Goal: Information Seeking & Learning: Learn about a topic

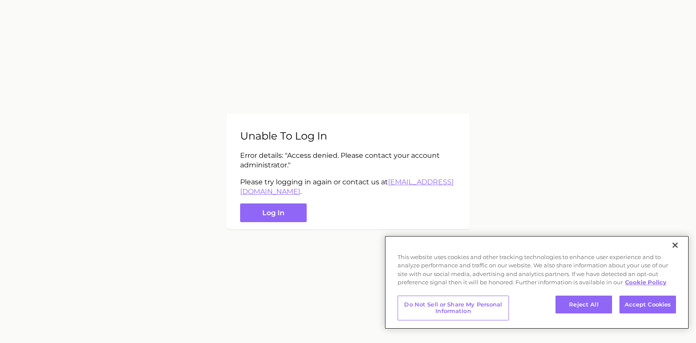
click at [665, 246] on div "This website uses cookies and other tracking technologies to enhance user exper…" at bounding box center [537, 264] width 305 height 56
click at [657, 243] on div "This website uses cookies and other tracking technologies to enhance user exper…" at bounding box center [537, 264] width 305 height 56
click at [674, 245] on button "Close" at bounding box center [675, 245] width 19 height 19
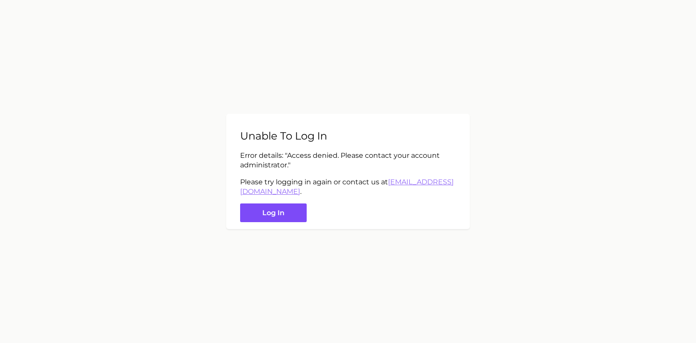
click at [276, 212] on button "Log in" at bounding box center [273, 213] width 67 height 19
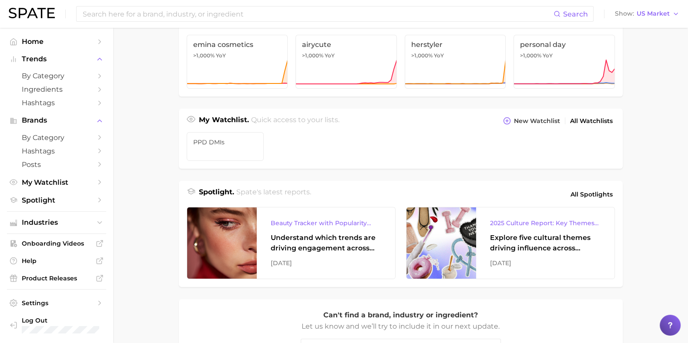
scroll to position [217, 0]
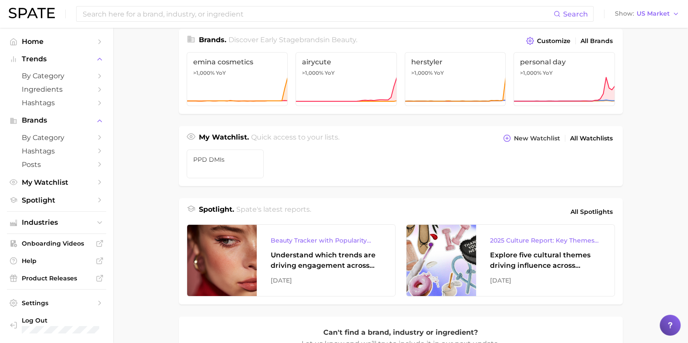
click at [167, 241] on main "Industries. Begin your search here. Data update: [DATE] beauty personal care we…" at bounding box center [400, 150] width 575 height 679
drag, startPoint x: 167, startPoint y: 241, endPoint x: 161, endPoint y: 242, distance: 6.2
click at [161, 242] on main "Industries. Begin your search here. Data update: [DATE] beauty personal care we…" at bounding box center [400, 150] width 575 height 679
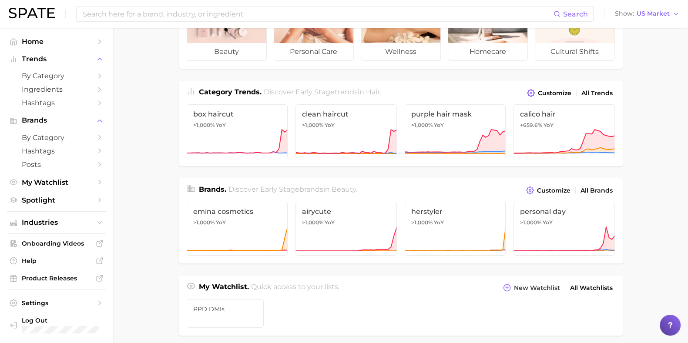
scroll to position [0, 0]
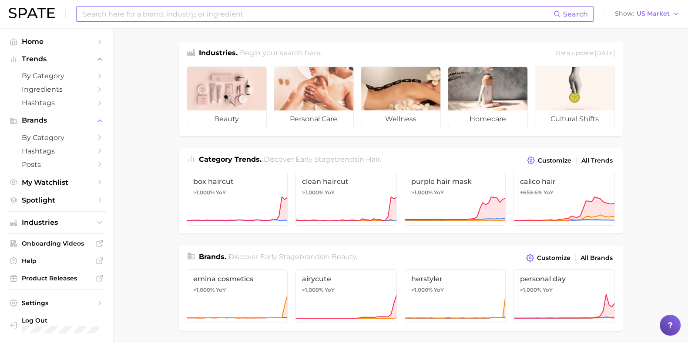
click at [313, 20] on input at bounding box center [318, 14] width 472 height 15
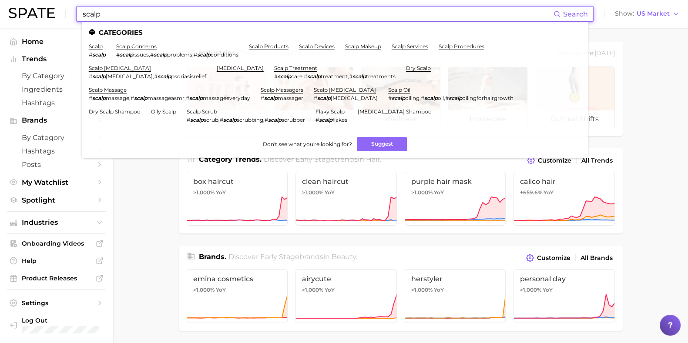
click at [261, 17] on input "scalp" at bounding box center [318, 14] width 472 height 15
click at [257, 15] on input "scalp" at bounding box center [318, 14] width 472 height 15
drag, startPoint x: 257, startPoint y: 15, endPoint x: 240, endPoint y: 15, distance: 17.0
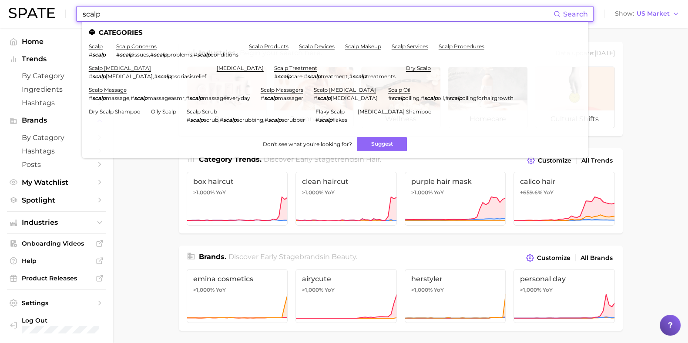
click at [240, 15] on input "scalp" at bounding box center [318, 14] width 472 height 15
type input "scalp"
click at [148, 47] on link "scalp concerns" at bounding box center [136, 46] width 40 height 7
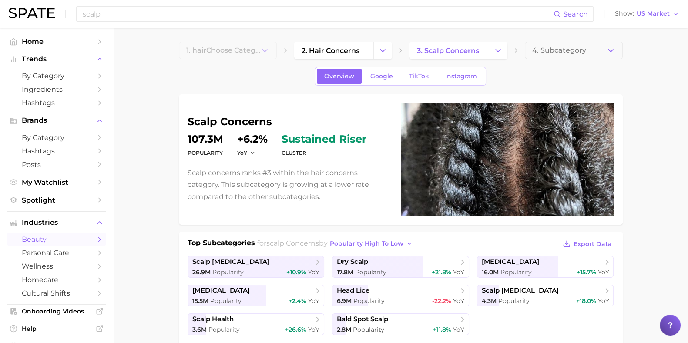
click at [181, 195] on div "scalp concerns Popularity 107.3m YoY +6.2% cluster sustained riser Scalp concer…" at bounding box center [401, 159] width 444 height 131
drag, startPoint x: 181, startPoint y: 195, endPoint x: 146, endPoint y: 195, distance: 35.2
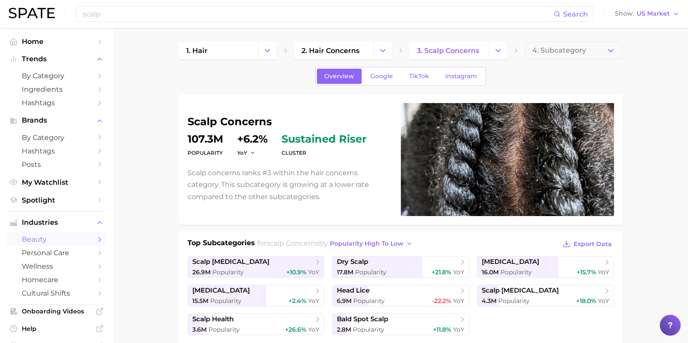
click at [378, 75] on span "Google" at bounding box center [381, 76] width 23 height 7
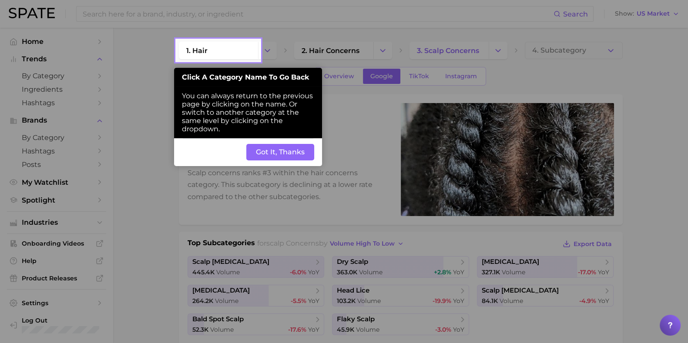
click at [302, 150] on button "Got It, Thanks" at bounding box center [280, 152] width 68 height 17
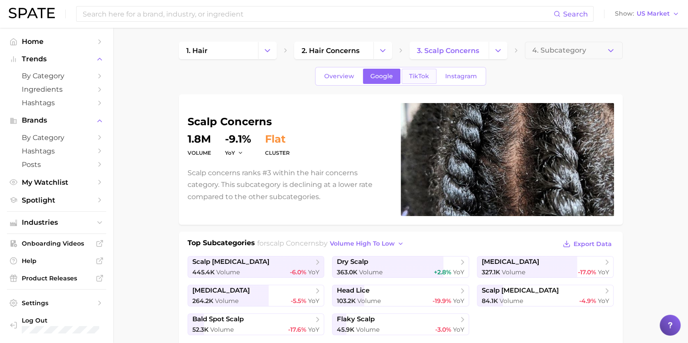
click at [418, 76] on span "TikTok" at bounding box center [419, 76] width 20 height 7
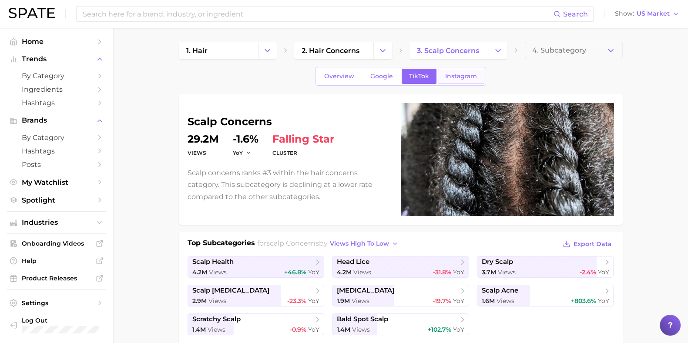
click at [451, 75] on span "Instagram" at bounding box center [461, 76] width 32 height 7
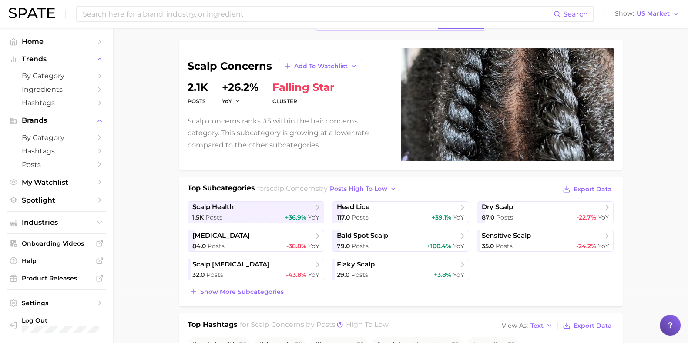
scroll to position [163, 0]
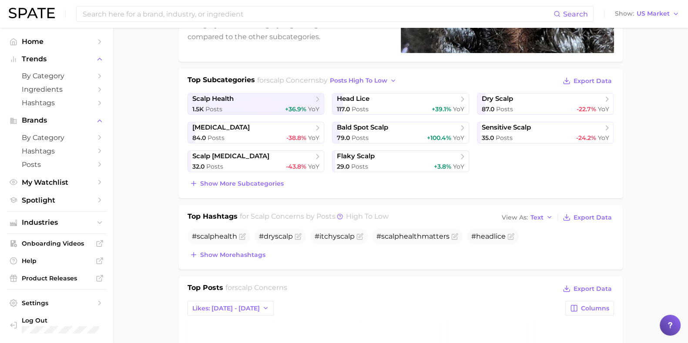
drag, startPoint x: 170, startPoint y: 178, endPoint x: 161, endPoint y: 184, distance: 11.5
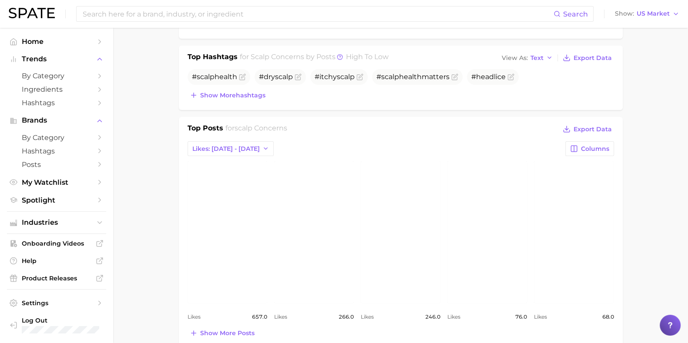
scroll to position [326, 0]
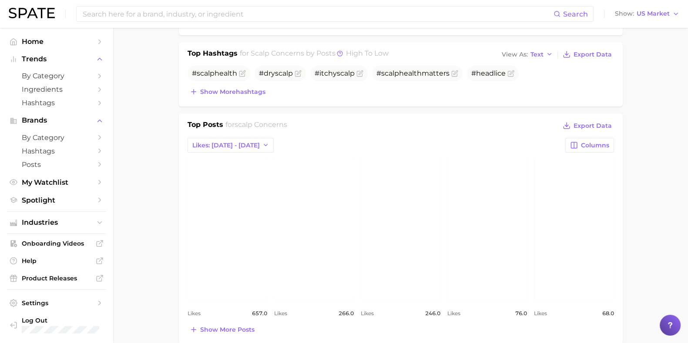
click at [160, 231] on main "1. hair 2. hair concerns 3. scalp concerns 4. Subcategory Overview Google TikTo…" at bounding box center [400, 285] width 575 height 1166
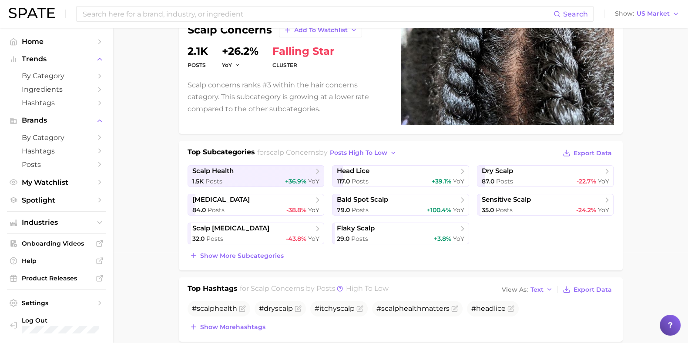
scroll to position [0, 0]
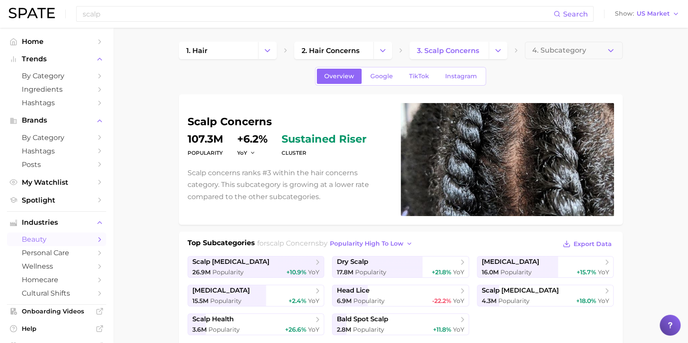
click at [143, 27] on div "scalp Search Show US Market" at bounding box center [344, 14] width 671 height 28
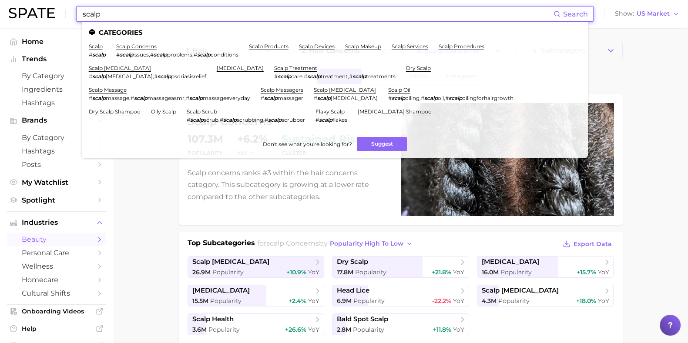
click at [136, 15] on input "scalp" at bounding box center [318, 14] width 472 height 15
click at [135, 14] on input "scalp" at bounding box center [318, 14] width 472 height 15
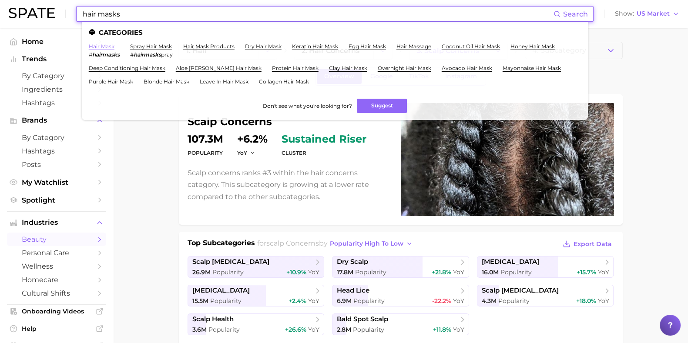
type input "hair masks"
click at [109, 47] on link "hair mask" at bounding box center [102, 46] width 26 height 7
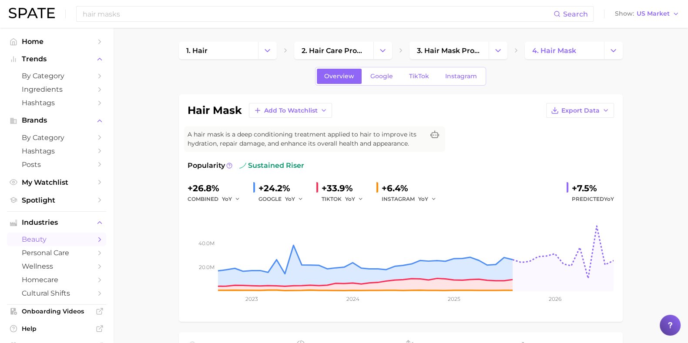
click at [300, 199] on icon "button" at bounding box center [301, 199] width 6 height 6
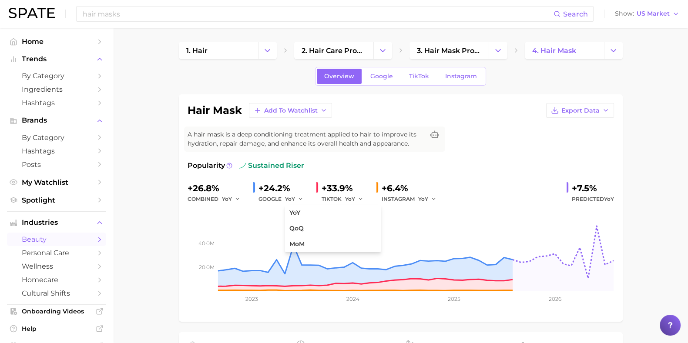
click at [361, 130] on span "A hair mask is a deep conditioning treatment applied to hair to improve its hyd…" at bounding box center [306, 139] width 237 height 18
click at [361, 129] on div "A hair mask is a deep conditioning treatment applied to hair to improve its hyd…" at bounding box center [314, 139] width 261 height 25
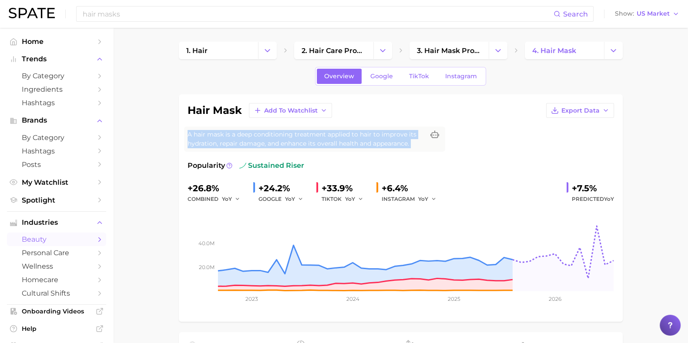
click at [361, 129] on div "A hair mask is a deep conditioning treatment applied to hair to improve its hyd…" at bounding box center [314, 139] width 261 height 25
click at [405, 131] on span "A hair mask is a deep conditioning treatment applied to hair to improve its hyd…" at bounding box center [306, 139] width 237 height 18
click at [435, 134] on icon at bounding box center [434, 135] width 9 height 9
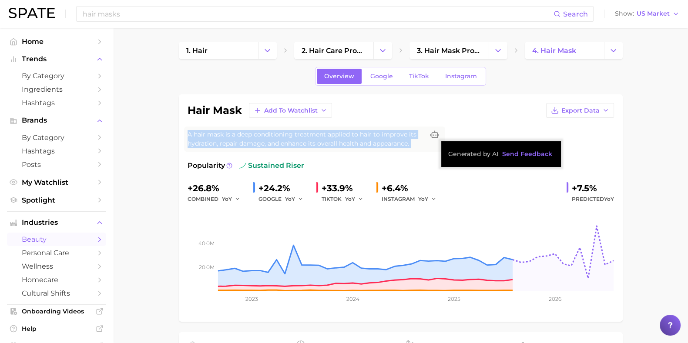
click at [300, 144] on span "A hair mask is a deep conditioning treatment applied to hair to improve its hyd…" at bounding box center [306, 139] width 237 height 18
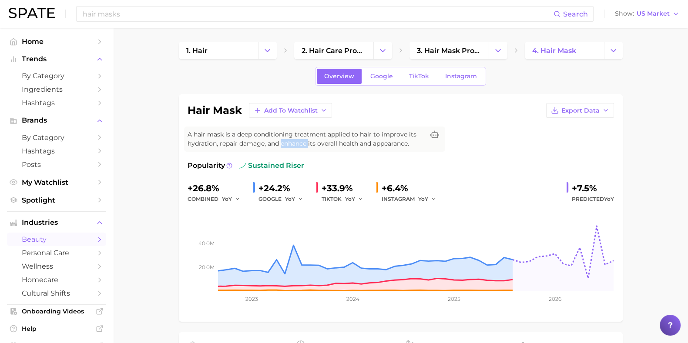
click at [300, 144] on span "A hair mask is a deep conditioning treatment applied to hair to improve its hyd…" at bounding box center [306, 139] width 237 height 18
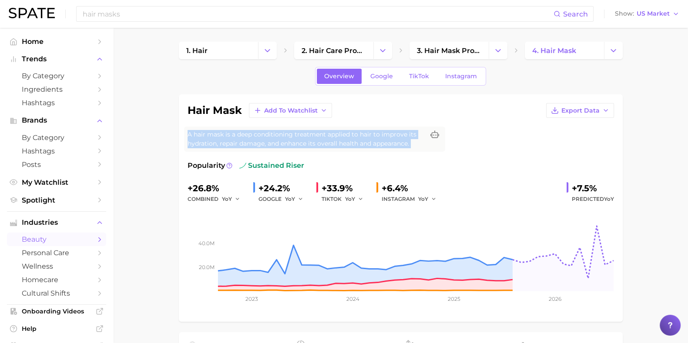
click at [300, 144] on span "A hair mask is a deep conditioning treatment applied to hair to improve its hyd…" at bounding box center [306, 139] width 237 height 18
click at [201, 139] on span "A hair mask is a deep conditioning treatment applied to hair to improve its hyd…" at bounding box center [306, 139] width 237 height 18
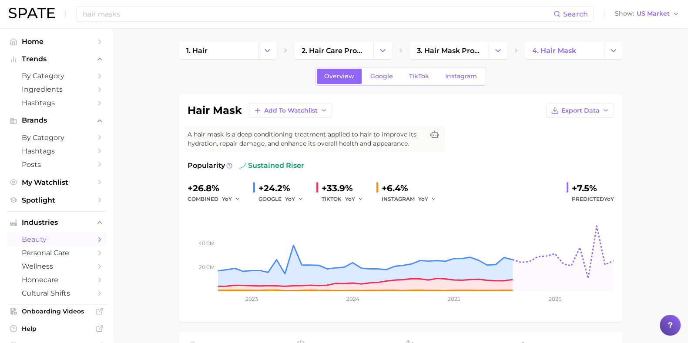
drag, startPoint x: 151, startPoint y: 197, endPoint x: 147, endPoint y: 201, distance: 5.2
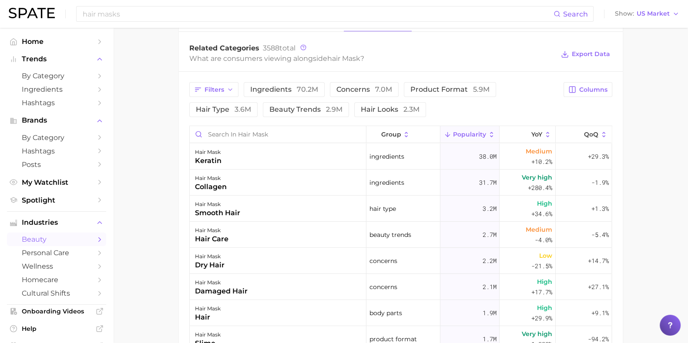
scroll to position [435, 0]
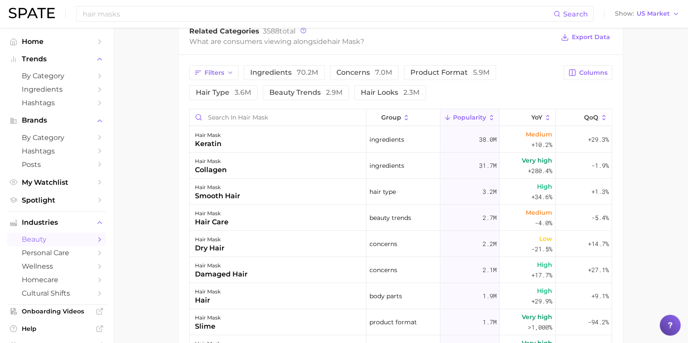
drag, startPoint x: 155, startPoint y: 198, endPoint x: 146, endPoint y: 205, distance: 11.1
click at [146, 205] on main "1. hair 2. hair care products 3. hair mask products 4. hair mask Overview Googl…" at bounding box center [400, 49] width 575 height 913
click at [146, 206] on main "1. hair 2. hair care products 3. hair mask products 4. hair mask Overview Googl…" at bounding box center [400, 49] width 575 height 913
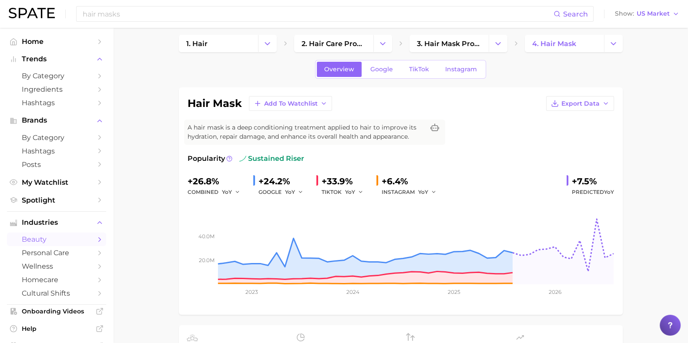
scroll to position [0, 0]
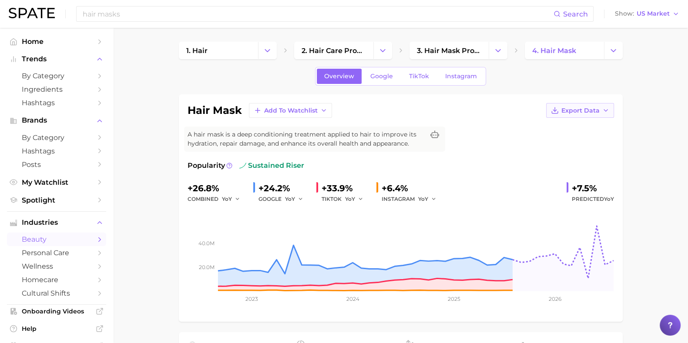
click at [568, 105] on button "Export Data" at bounding box center [580, 110] width 68 height 15
drag, startPoint x: 671, startPoint y: 208, endPoint x: 681, endPoint y: 210, distance: 11.0
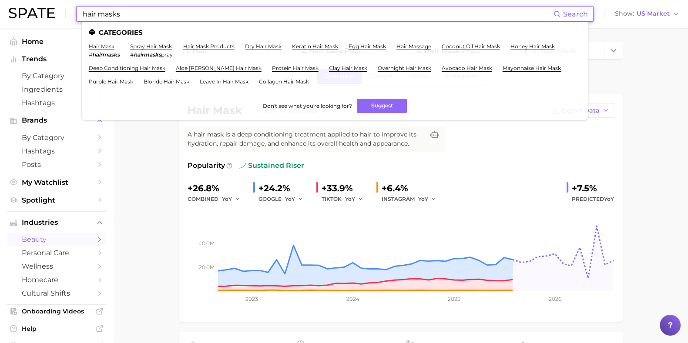
click at [152, 18] on input "hair masks" at bounding box center [318, 14] width 472 height 15
click at [152, 14] on input "hair masks" at bounding box center [318, 14] width 472 height 15
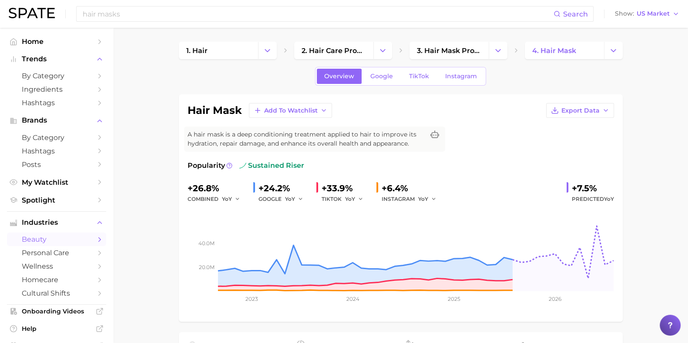
drag, startPoint x: 168, startPoint y: 225, endPoint x: 157, endPoint y: 226, distance: 10.9
click at [30, 42] on span "Home" at bounding box center [57, 41] width 70 height 8
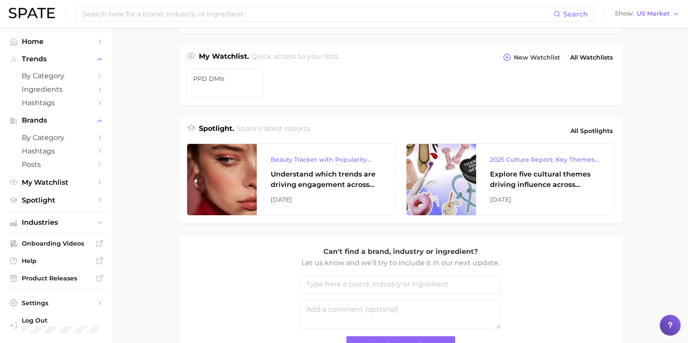
scroll to position [326, 0]
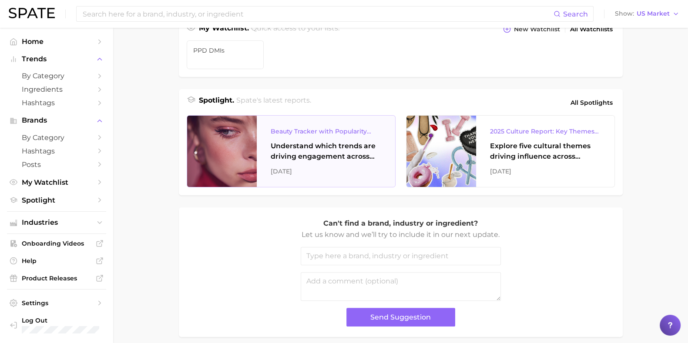
click at [314, 126] on div "Beauty Tracker with Popularity Index" at bounding box center [326, 131] width 111 height 10
